Goal: Find specific page/section

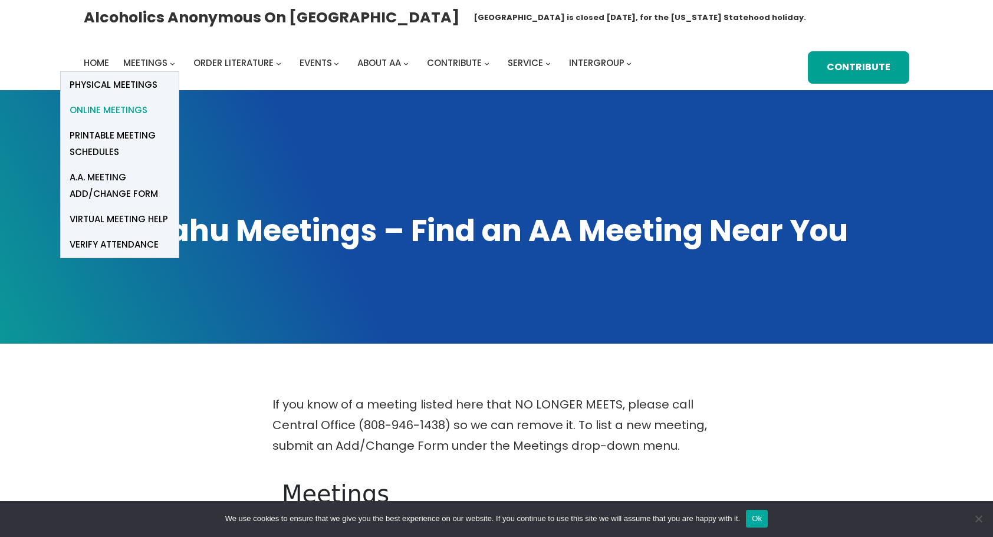
click at [108, 110] on span "Online Meetings" at bounding box center [109, 110] width 78 height 17
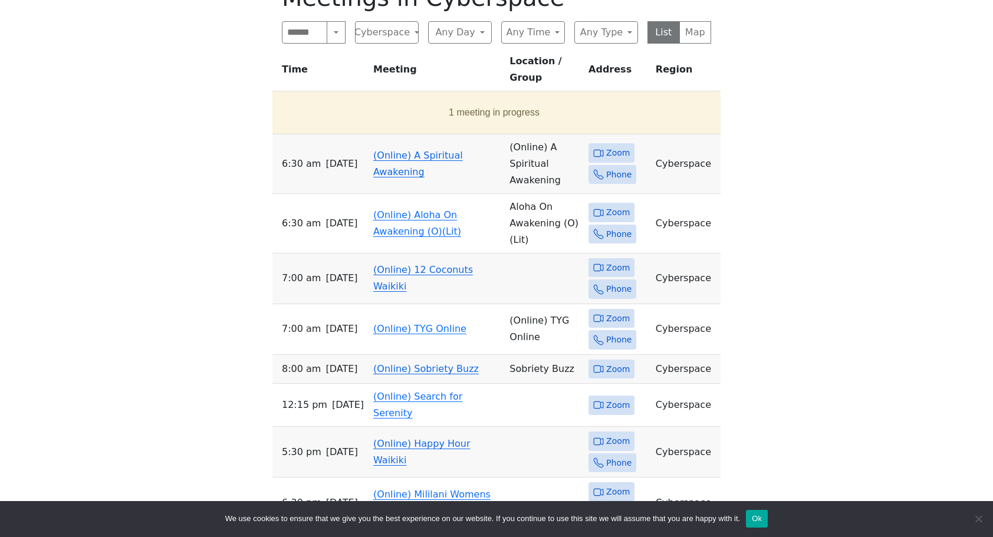
scroll to position [413, 0]
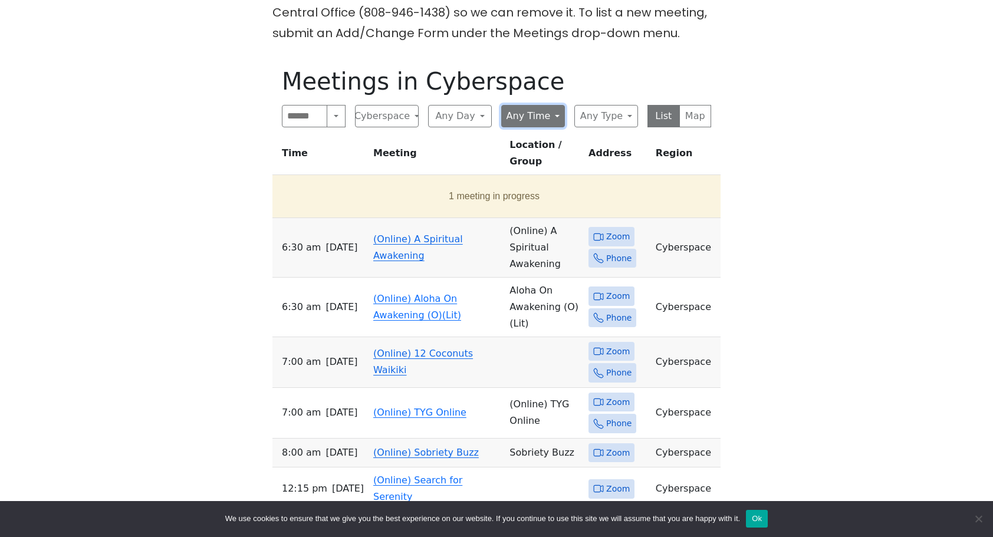
click at [546, 122] on button "Any Time" at bounding box center [533, 116] width 64 height 22
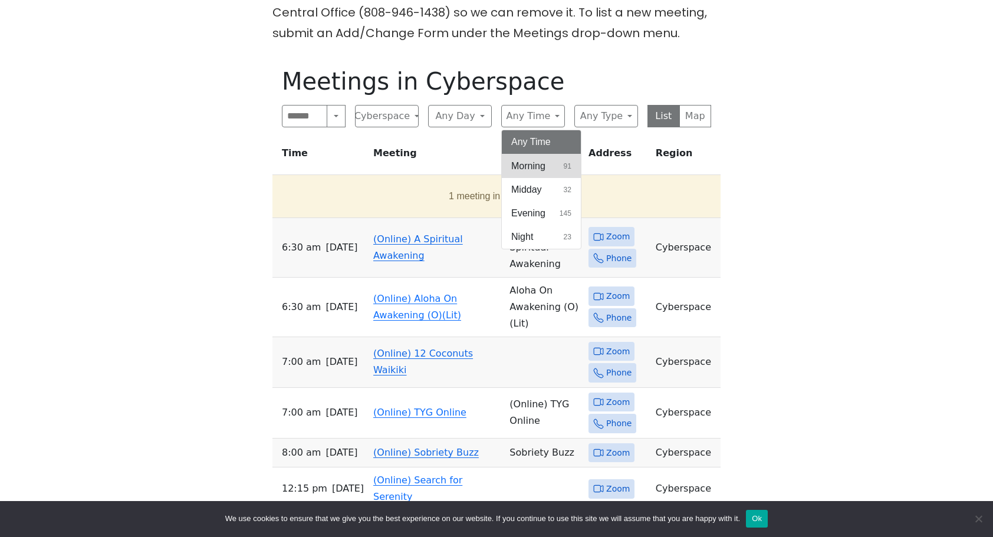
click at [523, 168] on span "Morning" at bounding box center [528, 166] width 34 height 14
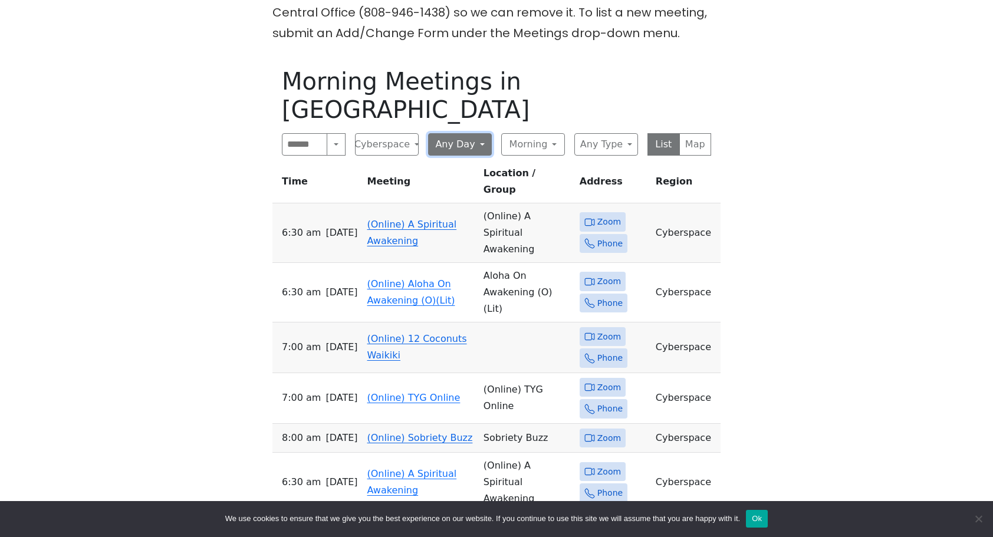
click at [459, 133] on button "Any Day" at bounding box center [460, 144] width 64 height 22
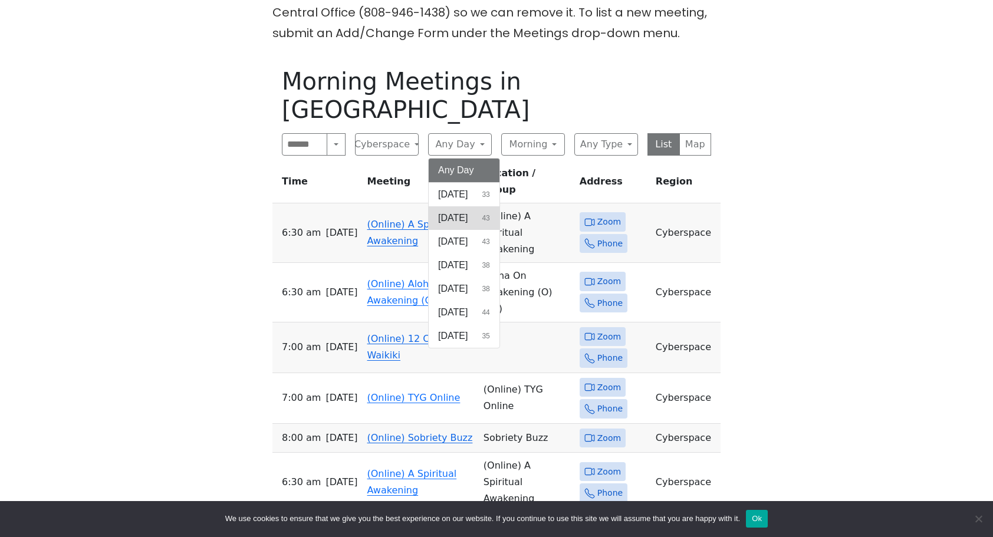
click at [447, 211] on span "[DATE]" at bounding box center [452, 218] width 29 height 14
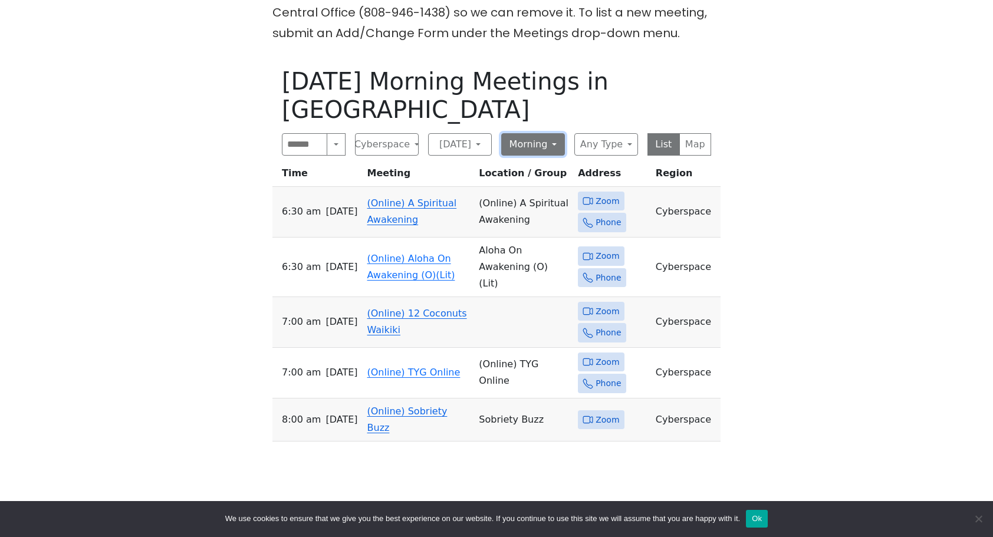
click at [543, 133] on button "Morning" at bounding box center [533, 144] width 64 height 22
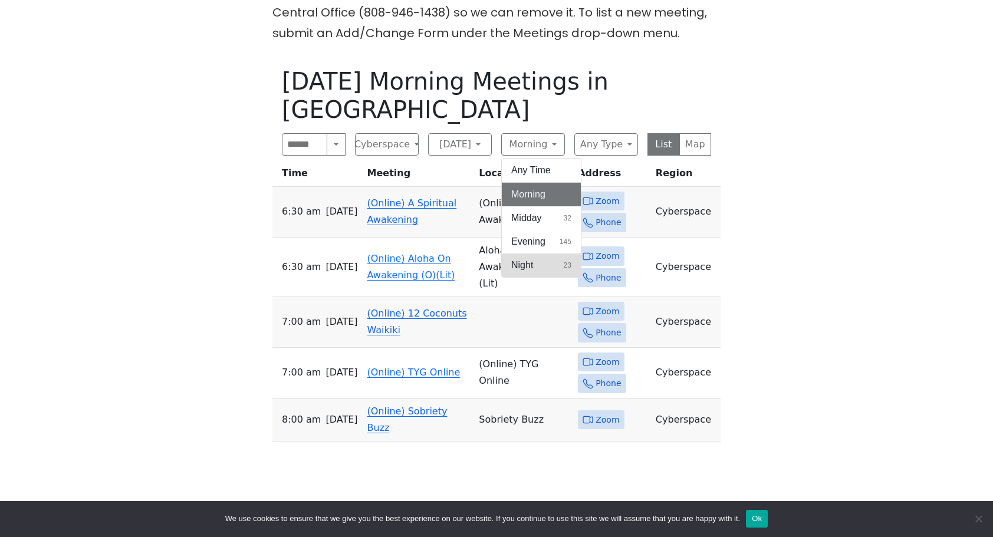
click at [523, 258] on span "Night" at bounding box center [522, 265] width 22 height 14
